Goal: Transaction & Acquisition: Purchase product/service

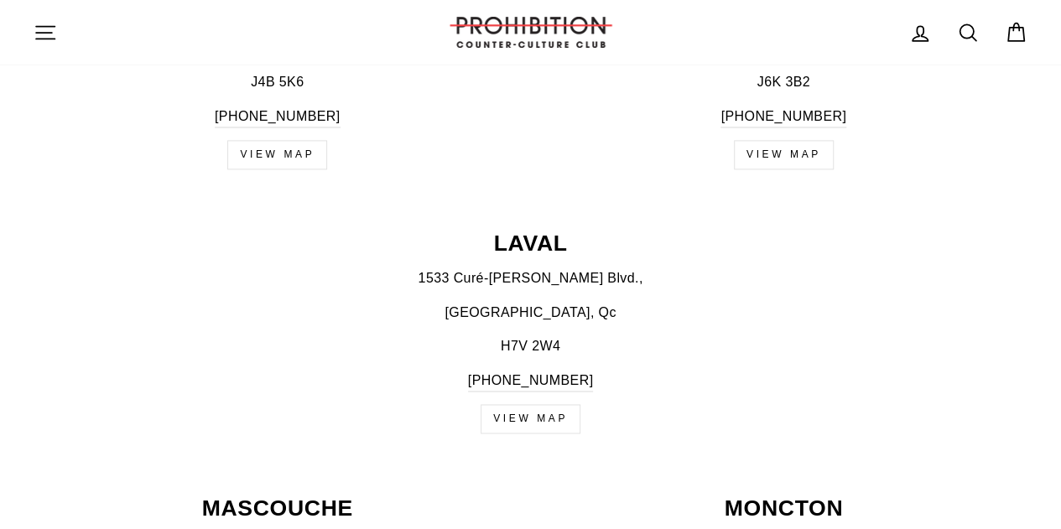
scroll to position [1090, 0]
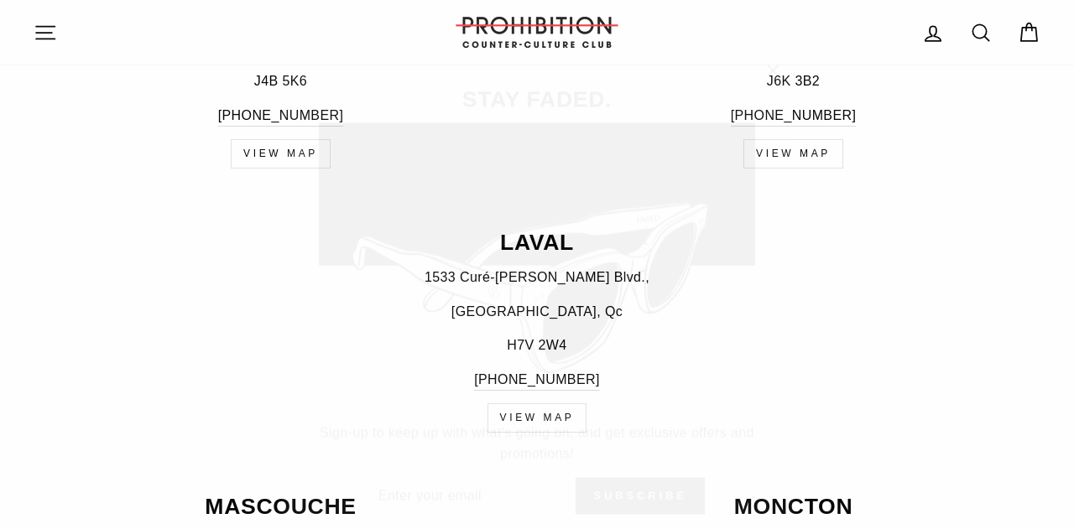
click at [783, 44] on icon "button" at bounding box center [772, 46] width 23 height 23
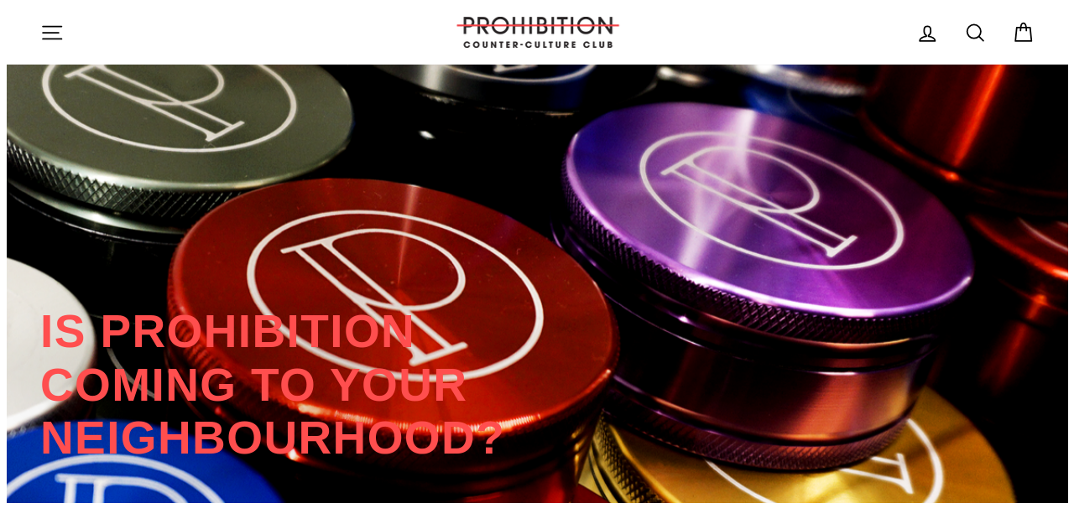
scroll to position [3488, 0]
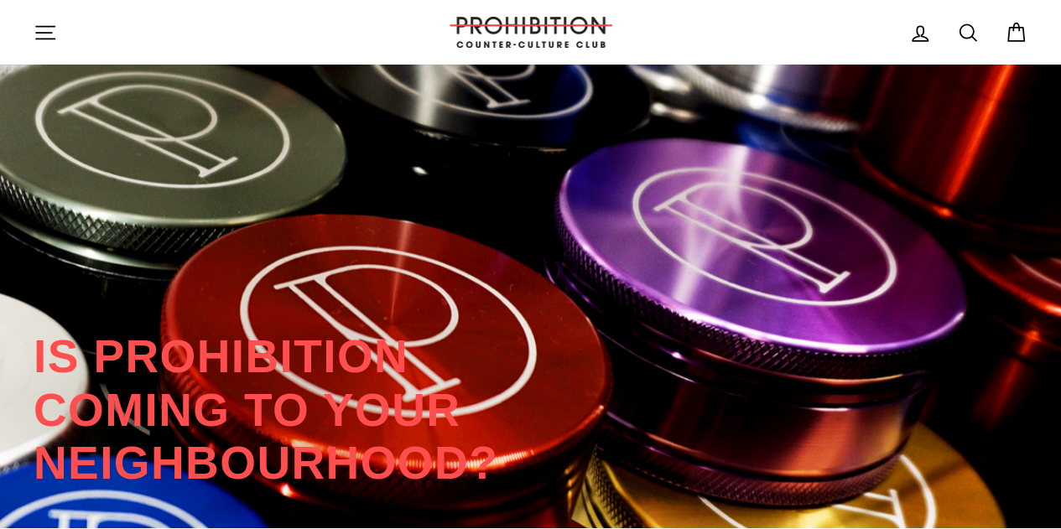
click at [42, 23] on icon "button" at bounding box center [45, 32] width 23 height 23
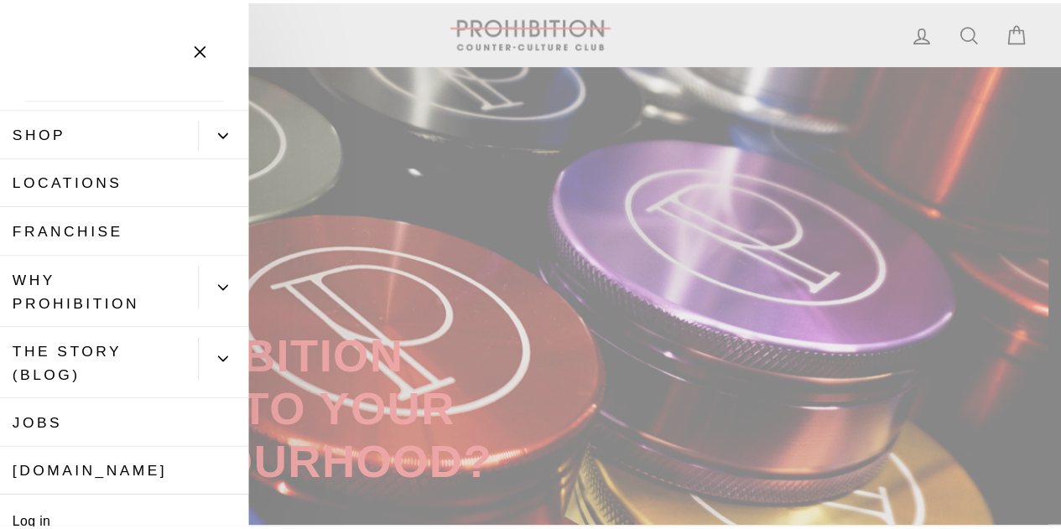
scroll to position [0, 0]
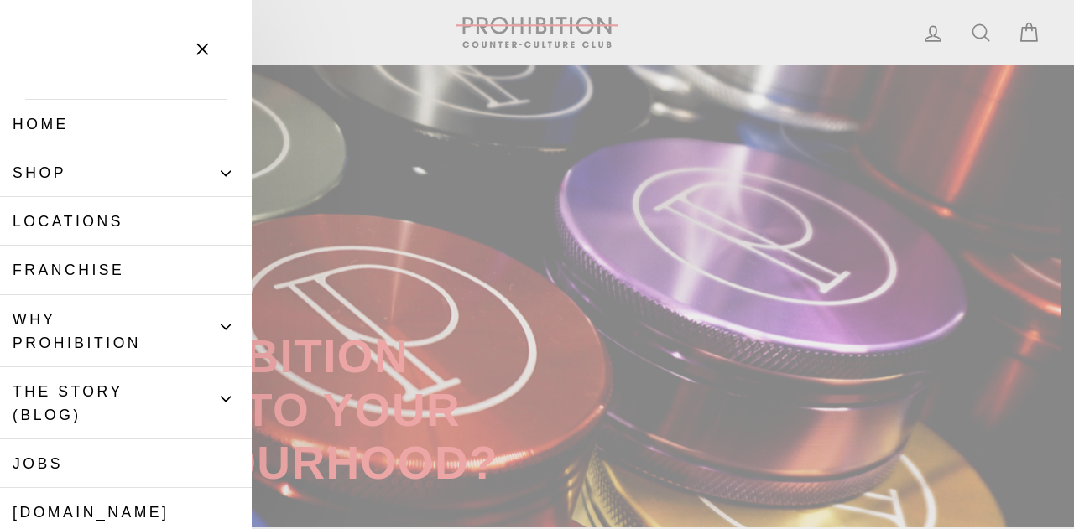
click at [203, 49] on icon "button" at bounding box center [201, 49] width 23 height 23
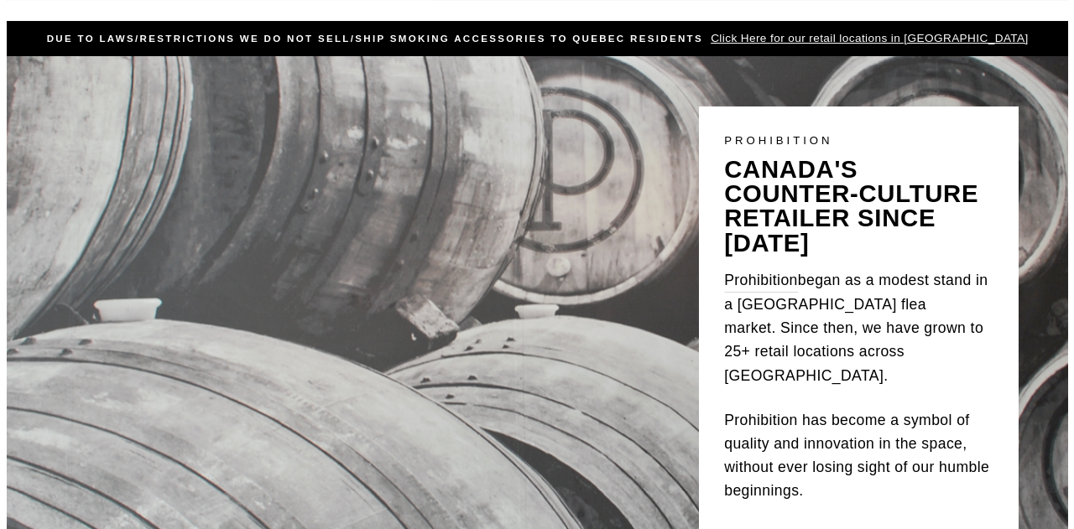
scroll to position [252, 0]
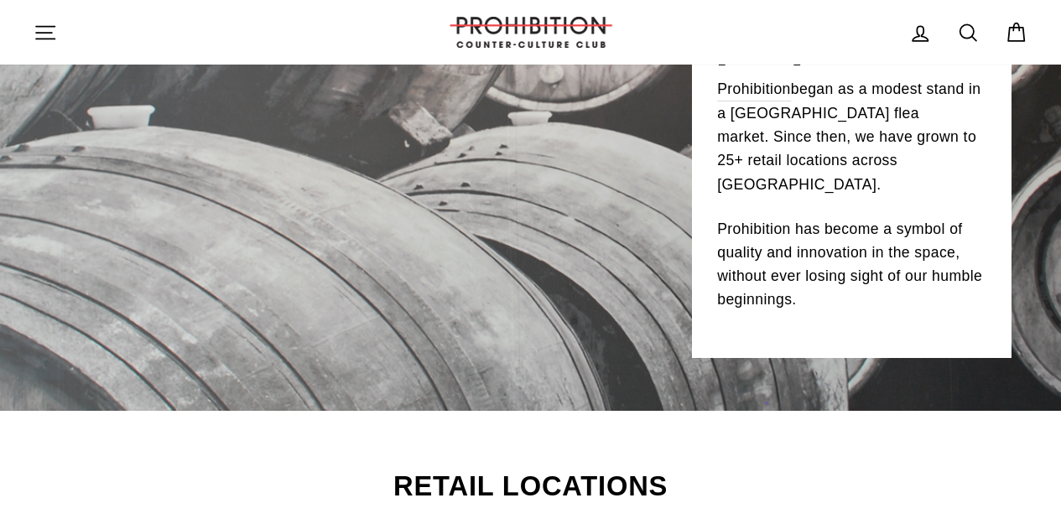
click at [57, 34] on button "Site navigation" at bounding box center [45, 32] width 44 height 36
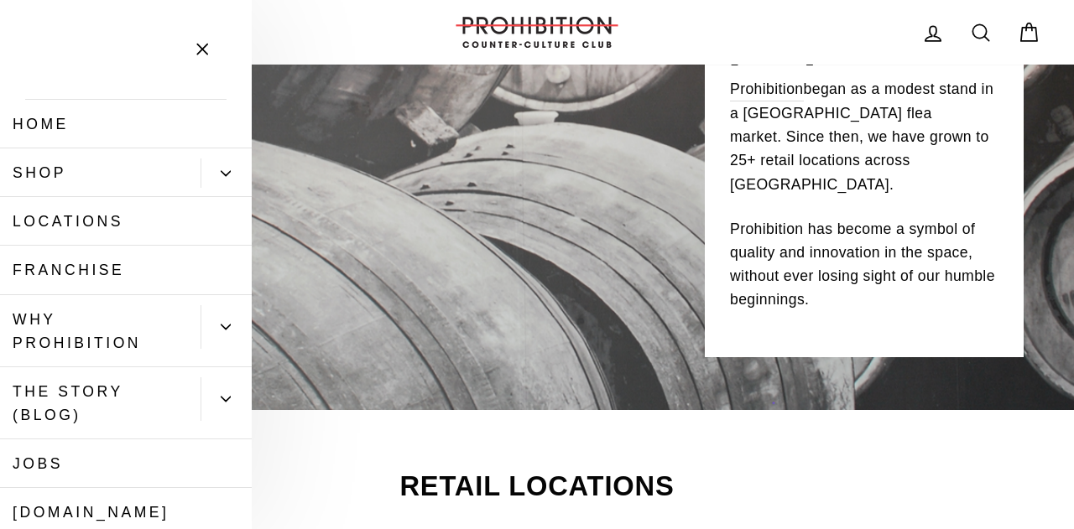
click at [221, 177] on icon "Primary" at bounding box center [226, 174] width 10 height 10
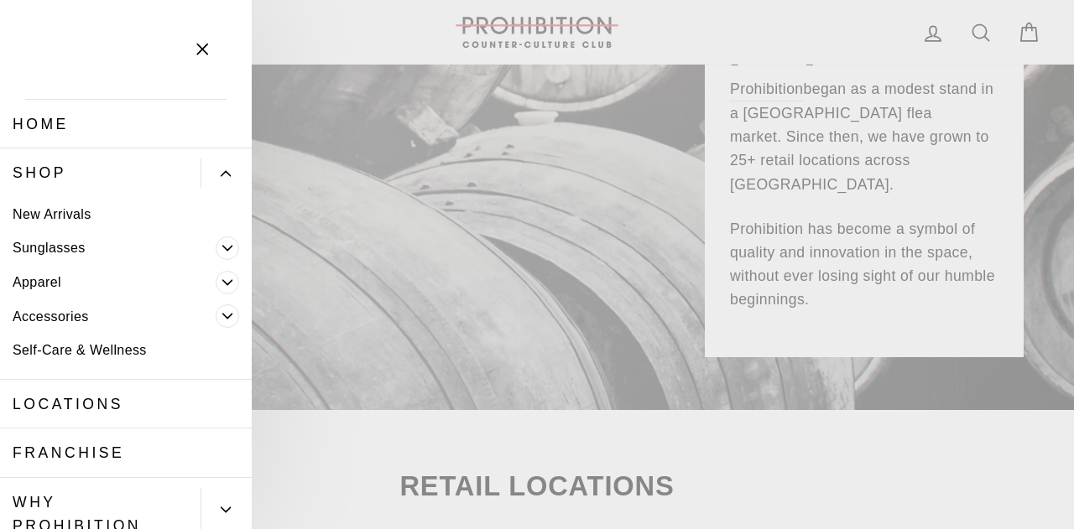
click at [222, 311] on icon "Primary" at bounding box center [227, 316] width 10 height 10
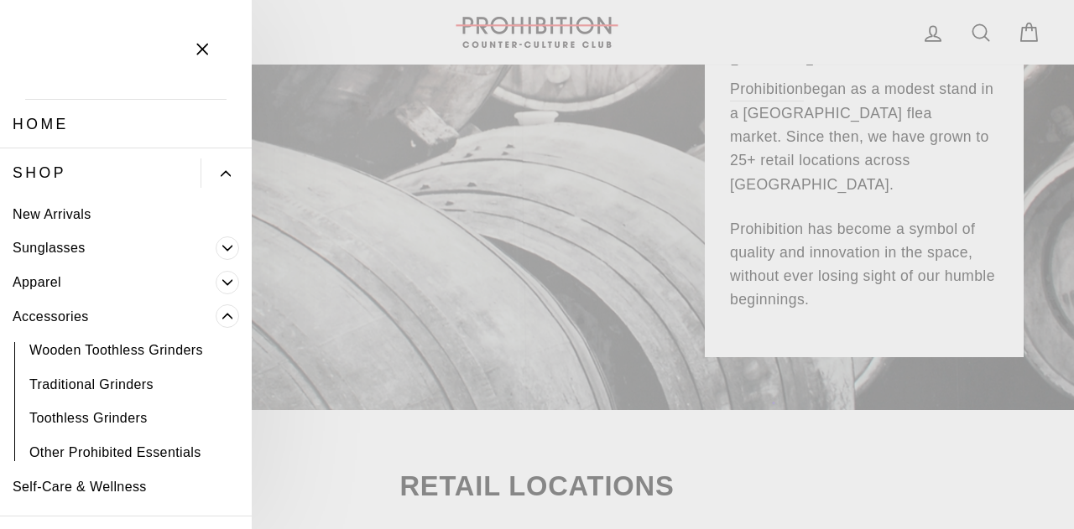
click at [59, 305] on link "Accessories" at bounding box center [108, 316] width 216 height 34
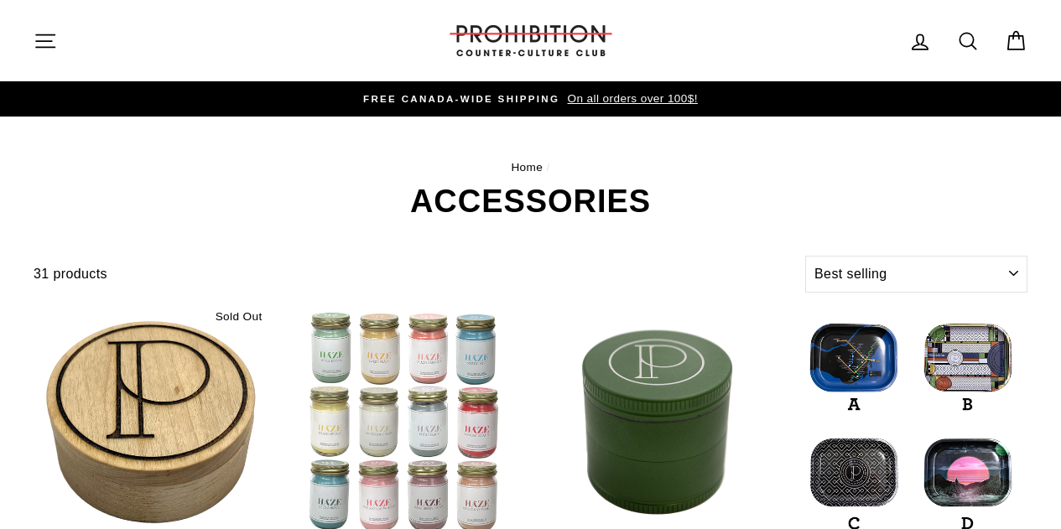
select select "best-selling"
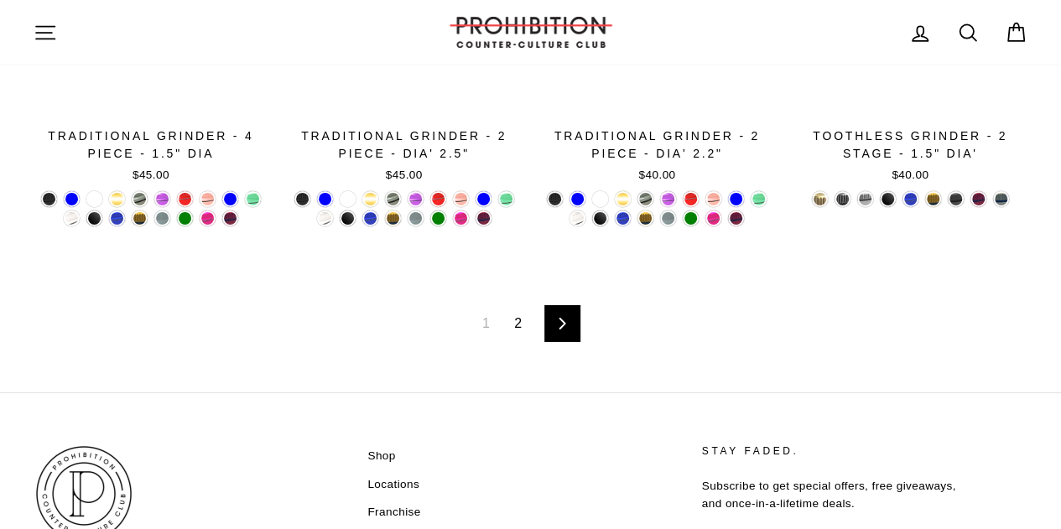
scroll to position [2600, 0]
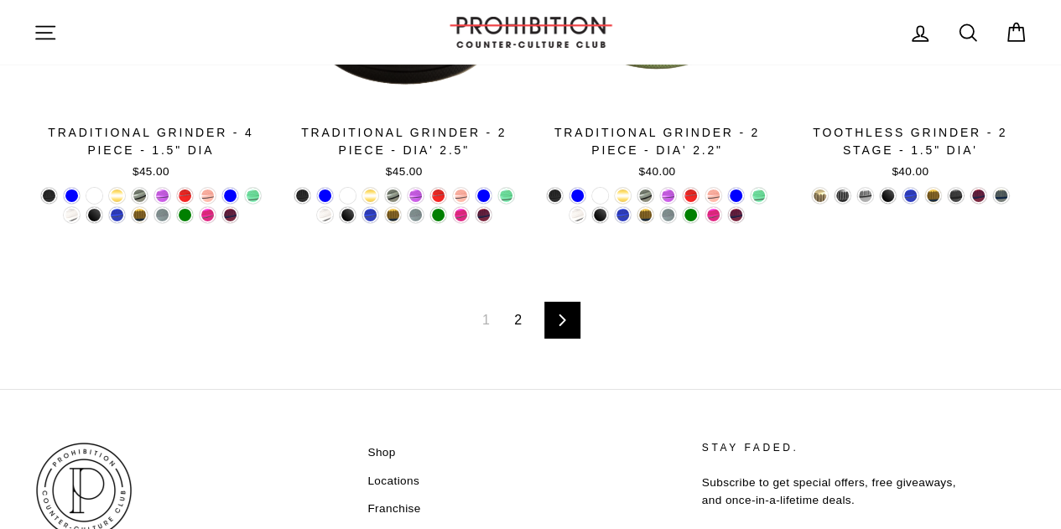
click at [516, 316] on link "2" at bounding box center [518, 320] width 28 height 27
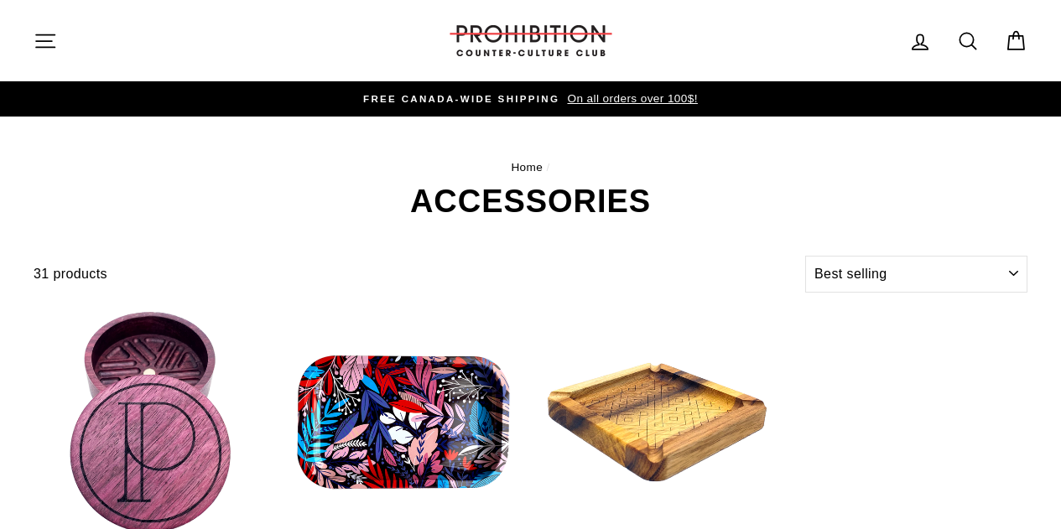
select select "best-selling"
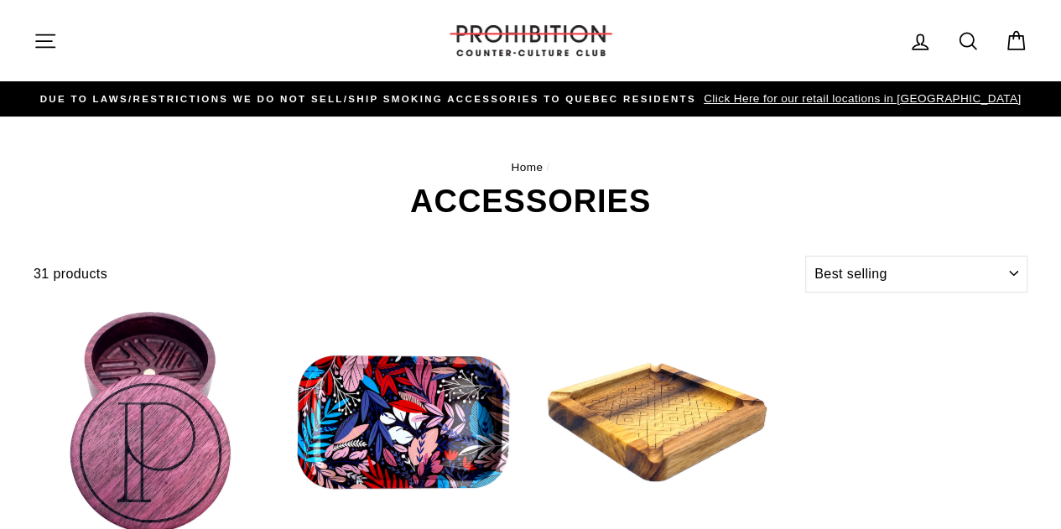
click at [43, 39] on icon "button" at bounding box center [45, 40] width 18 height 13
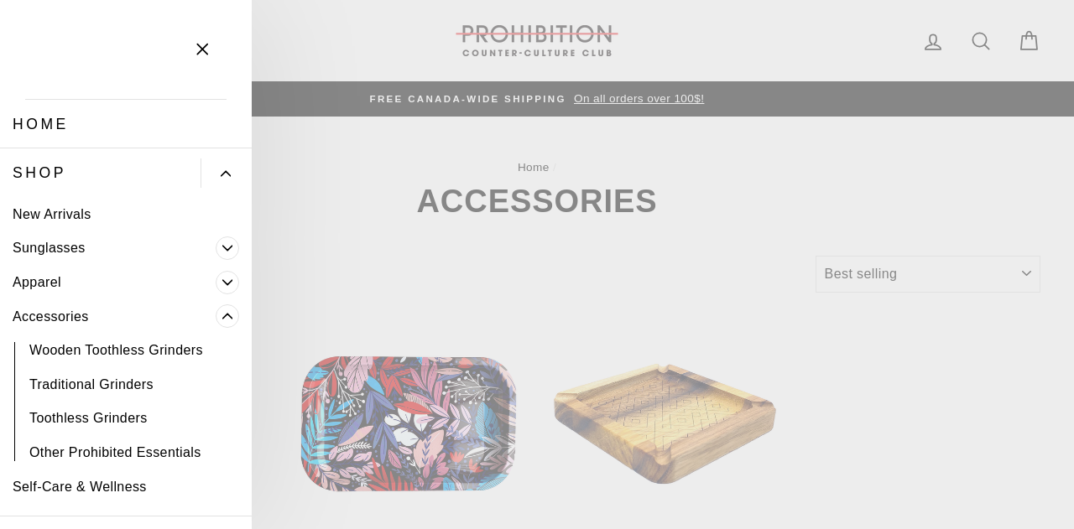
click at [216, 276] on span "Primary" at bounding box center [227, 282] width 23 height 23
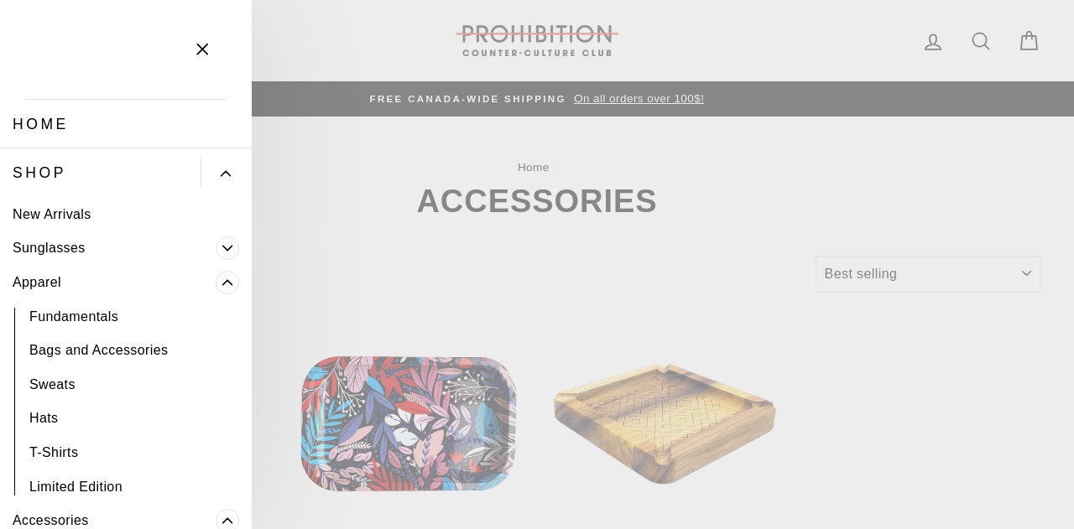
click at [45, 278] on link "Apparel" at bounding box center [108, 282] width 216 height 34
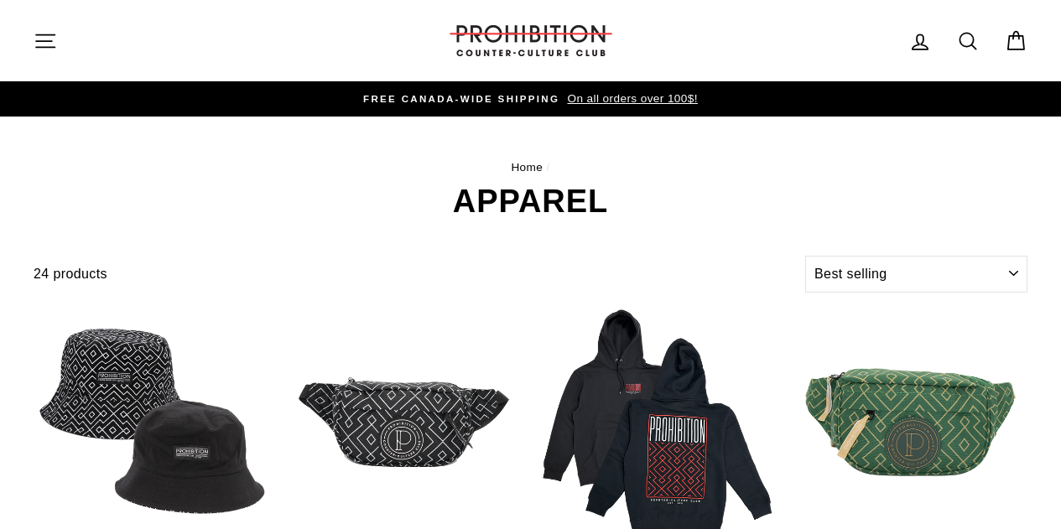
select select "best-selling"
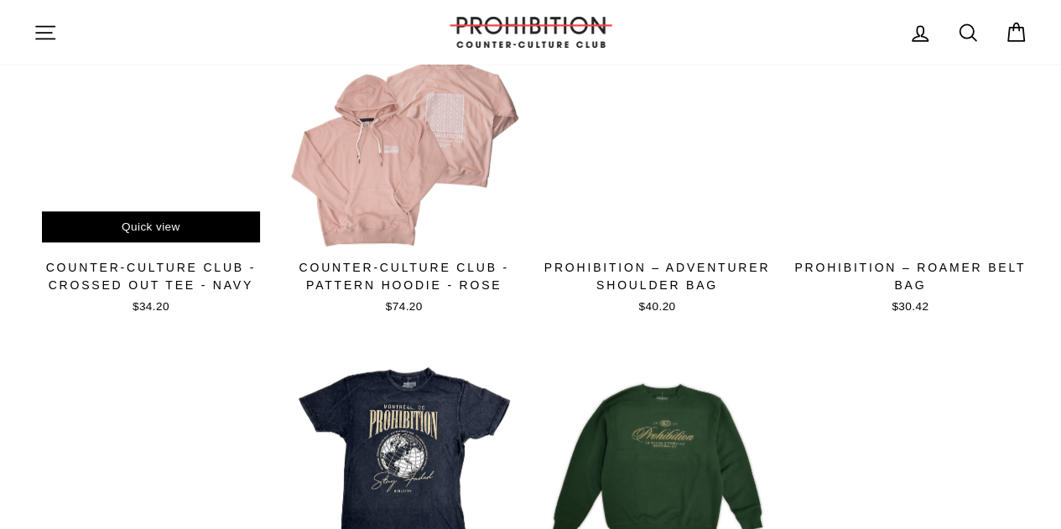
scroll to position [503, 0]
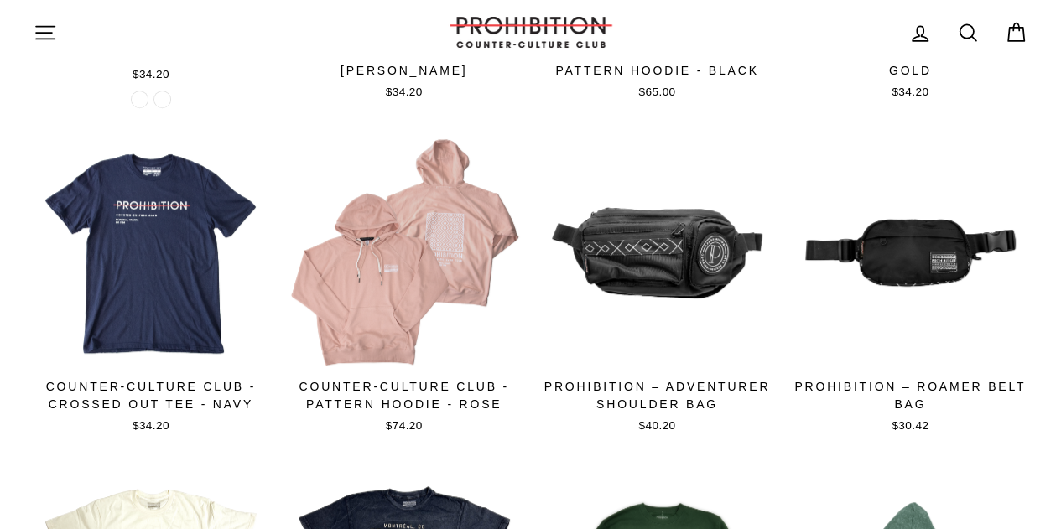
click at [973, 32] on icon at bounding box center [968, 32] width 16 height 16
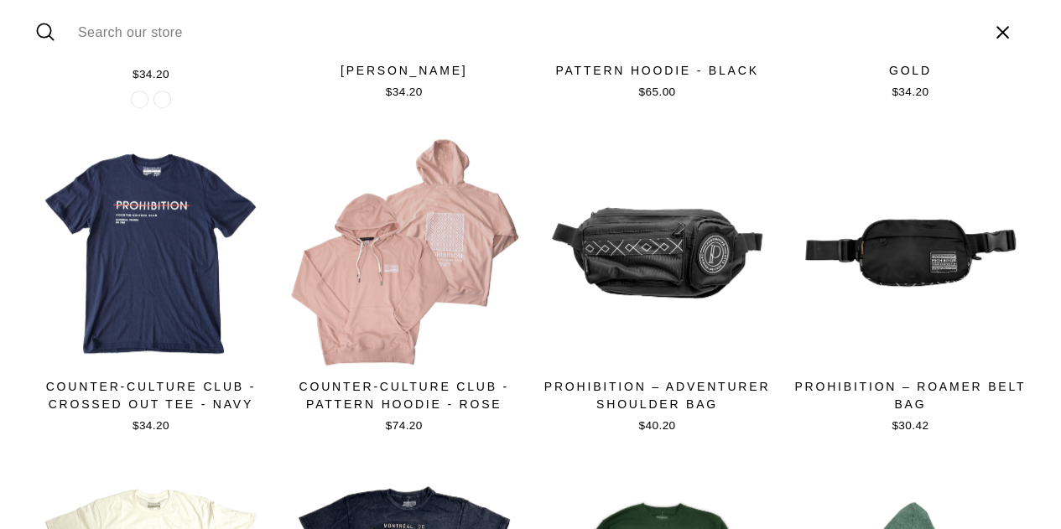
scroll to position [336, 0]
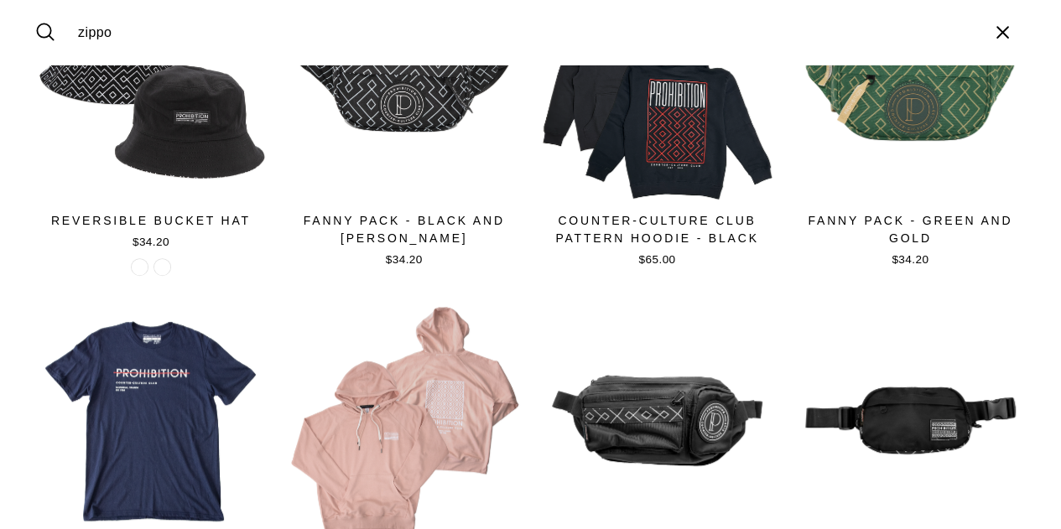
type input "zippo"
click at [34, 13] on button "Search" at bounding box center [52, 32] width 36 height 39
